Goal: Information Seeking & Learning: Learn about a topic

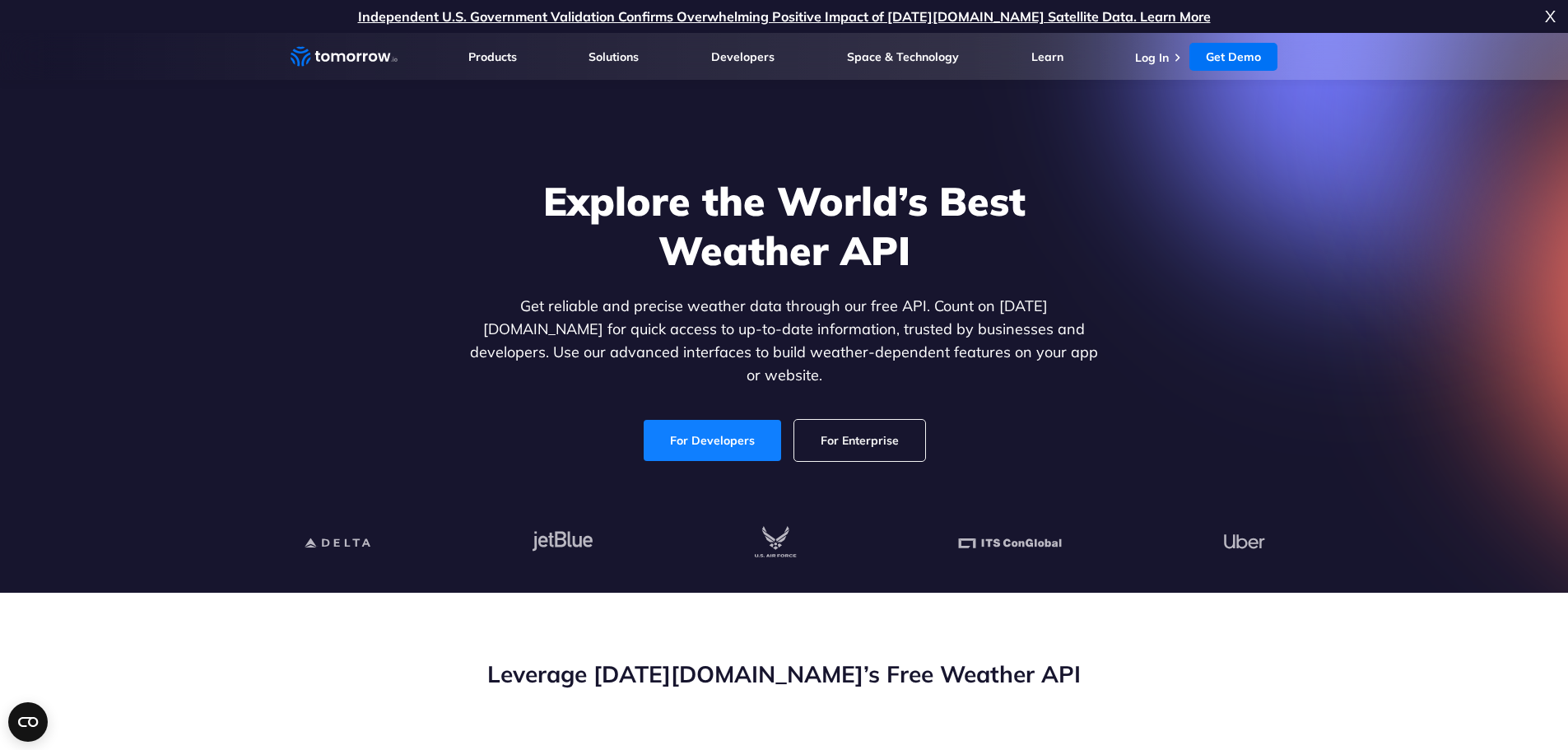
click at [736, 423] on link "For Developers" at bounding box center [713, 441] width 138 height 42
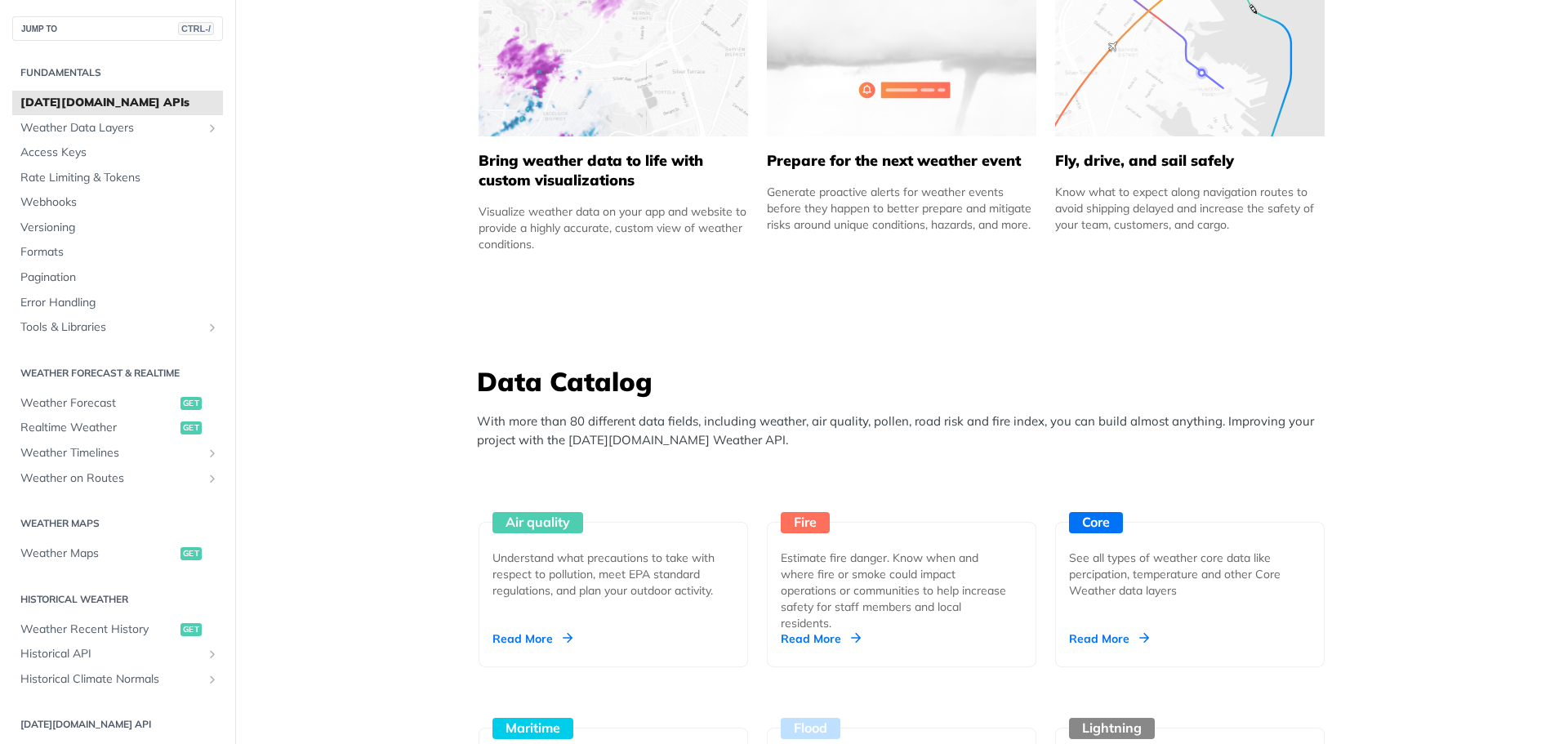
scroll to position [1143, 0]
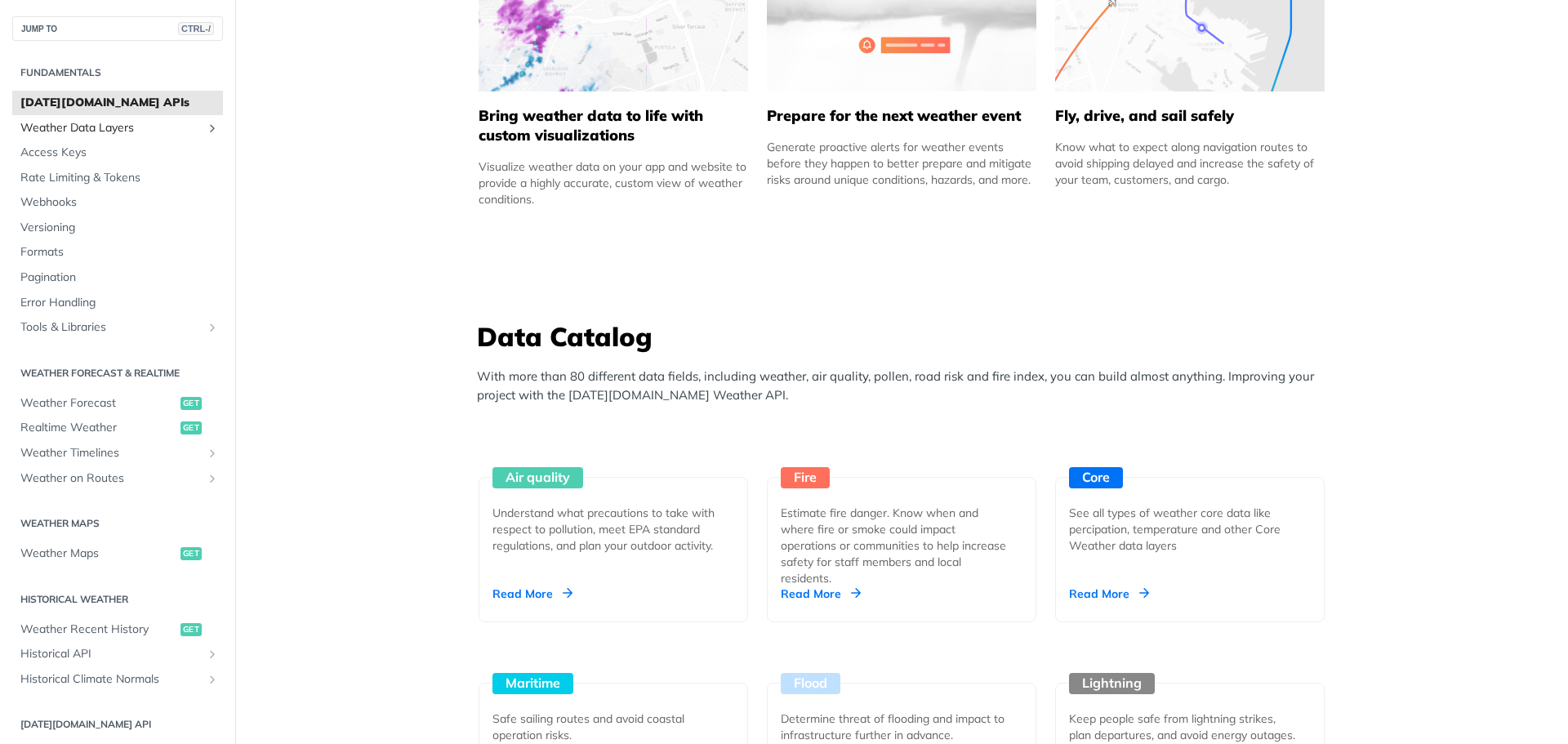
click at [87, 128] on span "Weather Data Layers" at bounding box center [111, 128] width 181 height 17
